Goal: Information Seeking & Learning: Learn about a topic

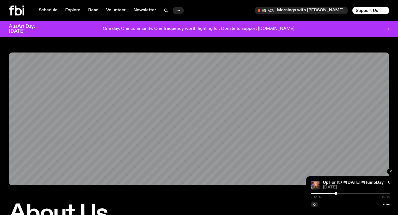
click at [177, 8] on icon "button" at bounding box center [178, 10] width 7 height 7
click at [174, 25] on link "About Us" at bounding box center [178, 22] width 28 height 8
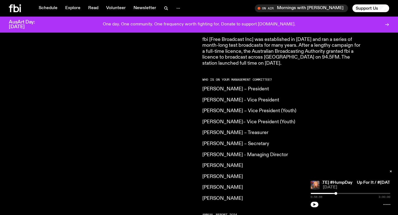
scroll to position [385, 0]
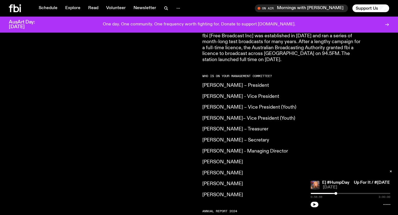
click at [236, 94] on p "[PERSON_NAME] - Vice President" at bounding box center [281, 97] width 159 height 6
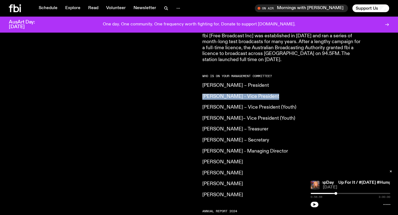
click at [308, 137] on p "[PERSON_NAME] – Secretary" at bounding box center [281, 140] width 159 height 6
click at [222, 159] on p "[PERSON_NAME]" at bounding box center [281, 162] width 159 height 6
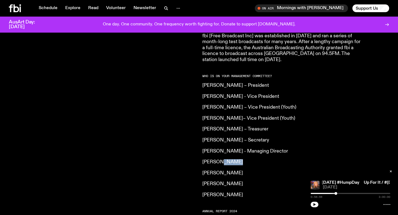
click at [222, 159] on p "[PERSON_NAME]" at bounding box center [281, 162] width 159 height 6
copy p "[PERSON_NAME]"
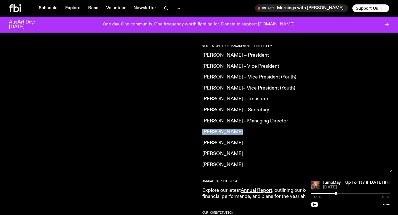
scroll to position [412, 0]
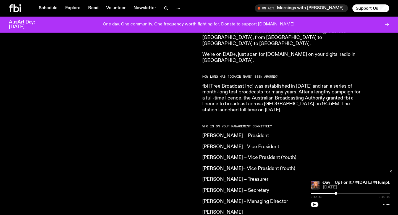
click at [170, 106] on div "[DOMAIN_NAME] is an independent, not for profit community radio station. We are…" at bounding box center [102, 105] width 187 height 425
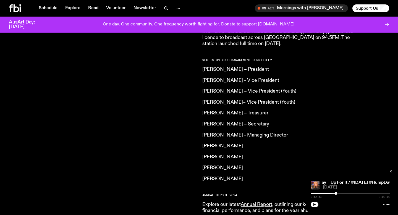
scroll to position [401, 0]
click at [225, 66] on p "[PERSON_NAME] – President" at bounding box center [281, 69] width 159 height 6
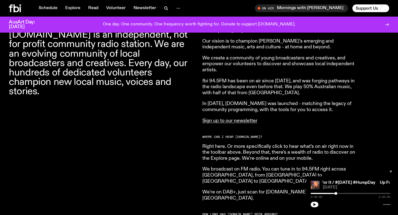
scroll to position [0, 0]
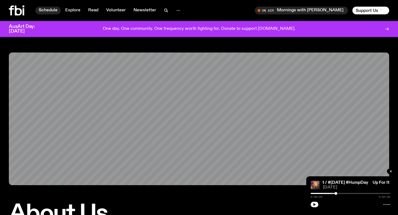
click at [44, 9] on link "Schedule" at bounding box center [47, 11] width 25 height 8
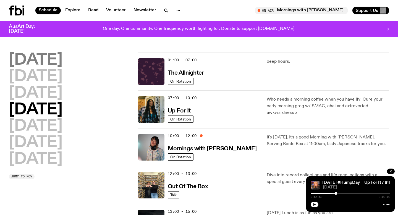
click at [48, 61] on h2 "[DATE]" at bounding box center [36, 59] width 54 height 15
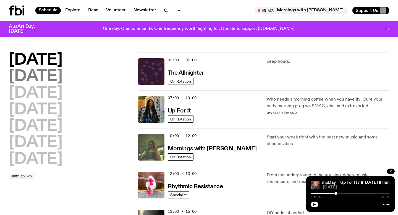
click at [59, 81] on h2 "[DATE]" at bounding box center [36, 76] width 54 height 15
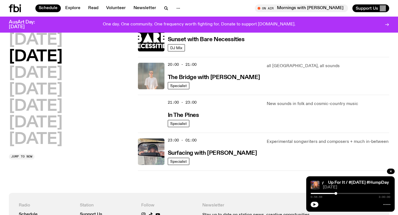
scroll to position [256, 0]
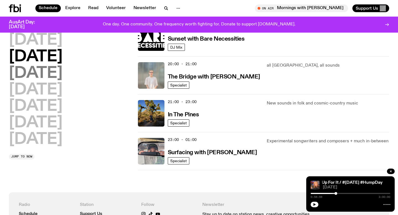
click at [62, 75] on h2 "[DATE]" at bounding box center [36, 73] width 54 height 15
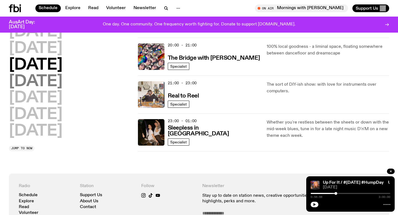
click at [62, 85] on h2 "[DATE]" at bounding box center [36, 81] width 54 height 15
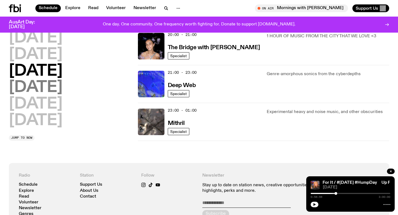
click at [43, 84] on h2 "[DATE]" at bounding box center [36, 87] width 54 height 15
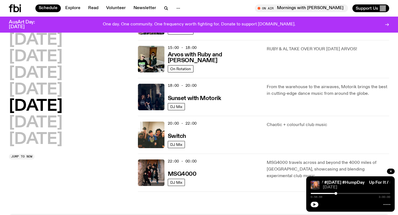
scroll to position [266, 0]
